Goal: Information Seeking & Learning: Check status

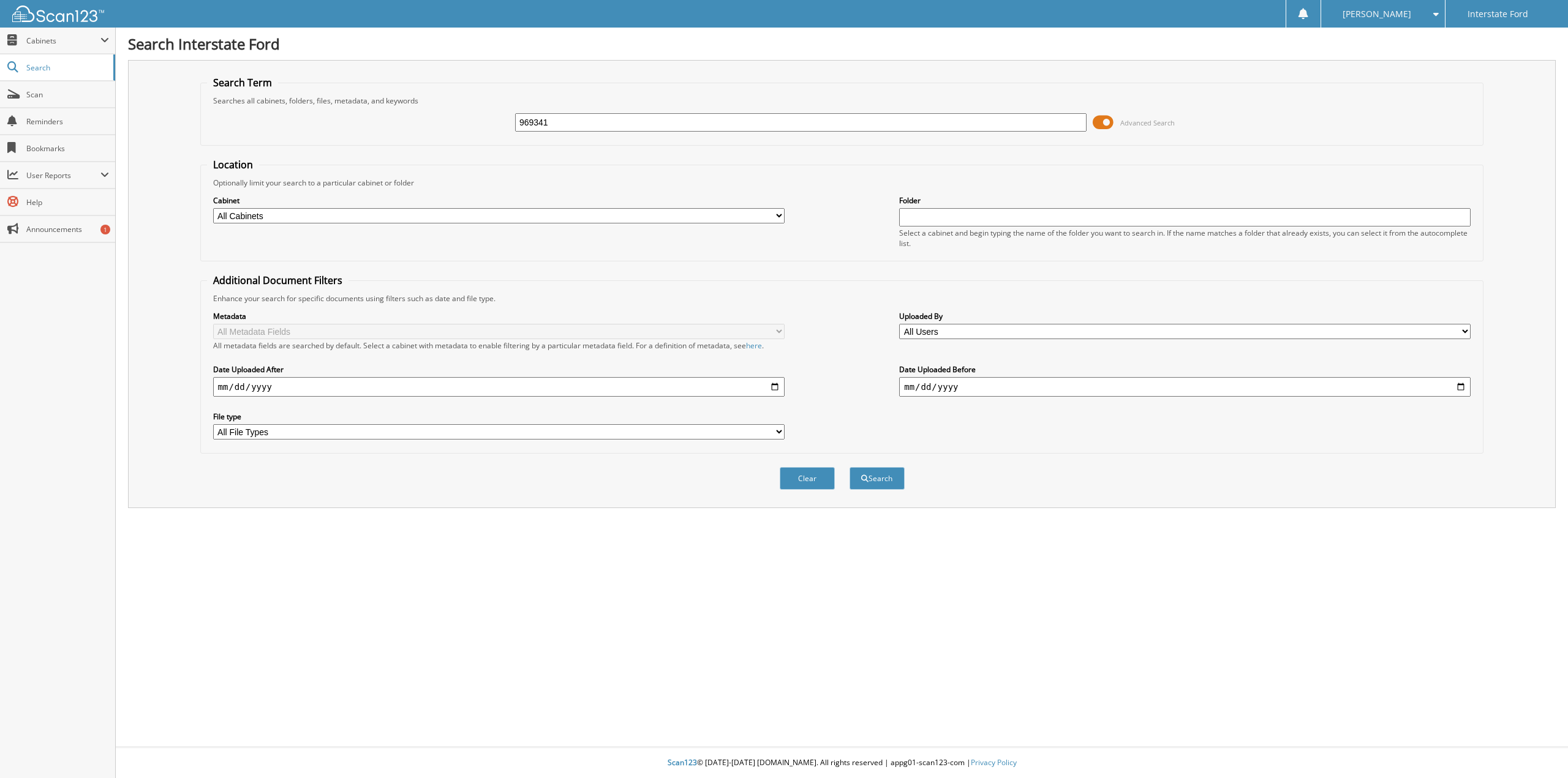
type input "969341"
click at [849, 467] on button "Search" at bounding box center [877, 478] width 55 height 23
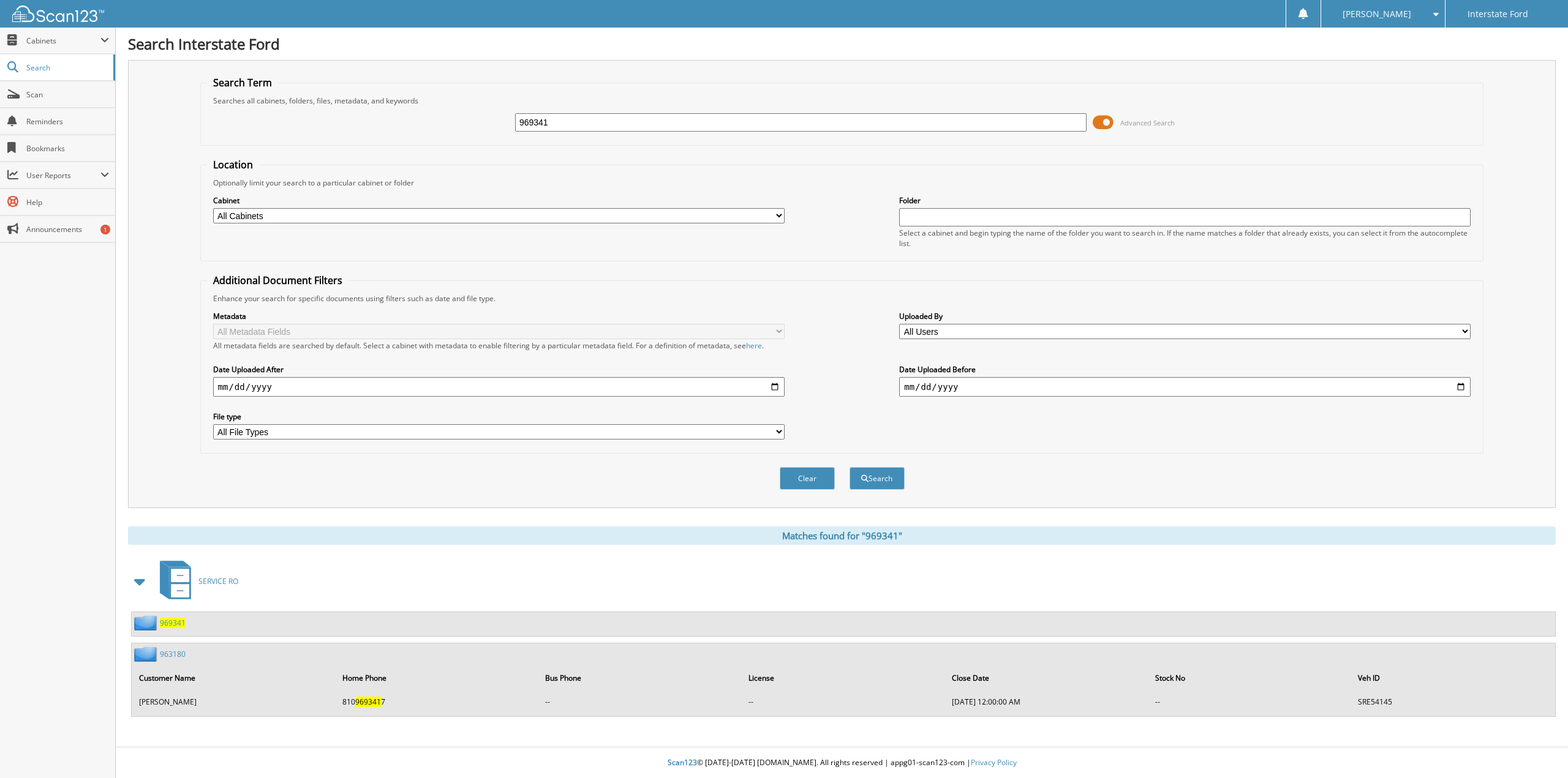
click at [172, 620] on span "969341" at bounding box center [172, 623] width 26 height 10
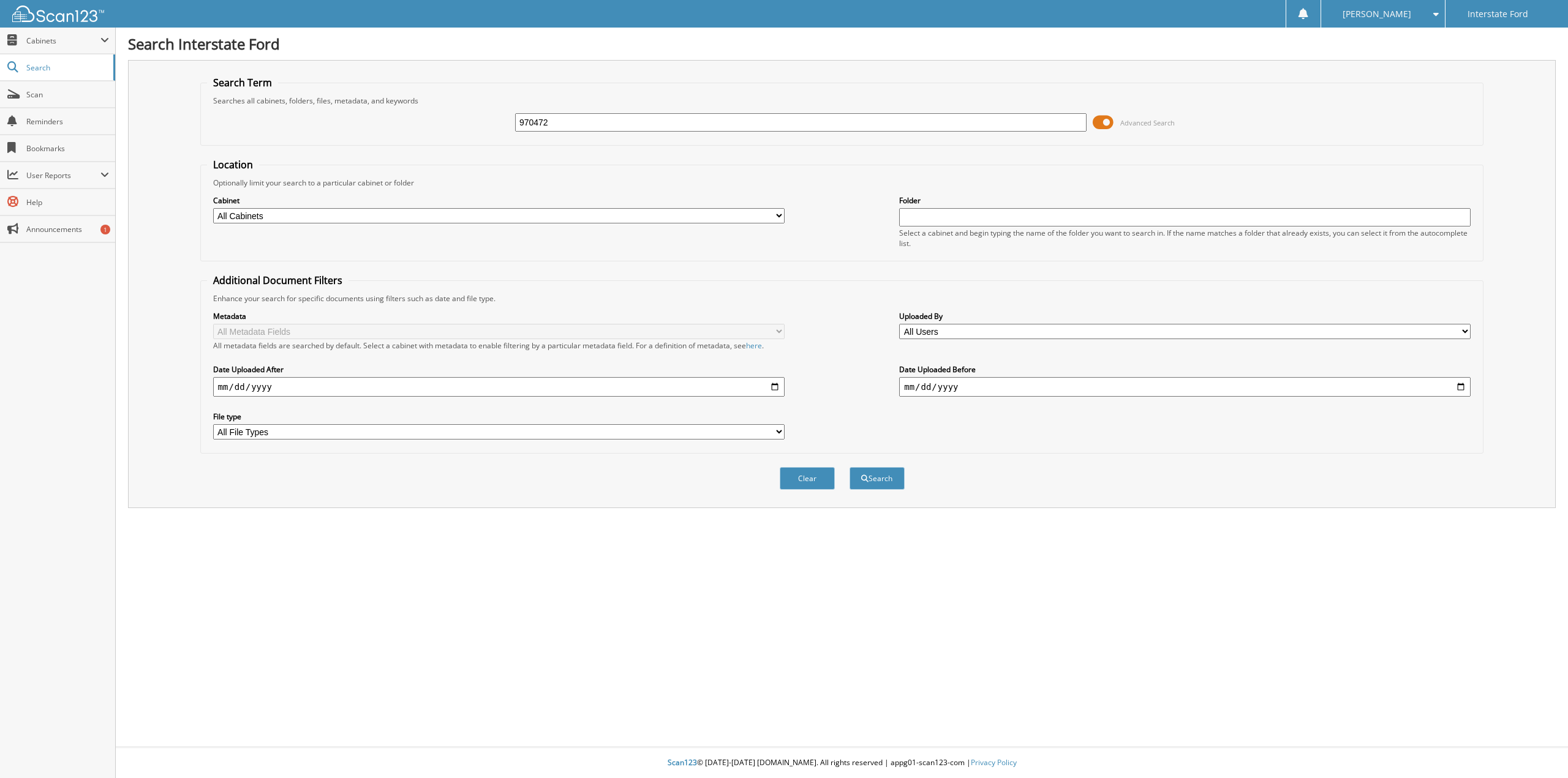
type input "970472"
click at [849, 467] on button "Search" at bounding box center [877, 478] width 55 height 23
